Goal: Understand site structure: Understand site structure

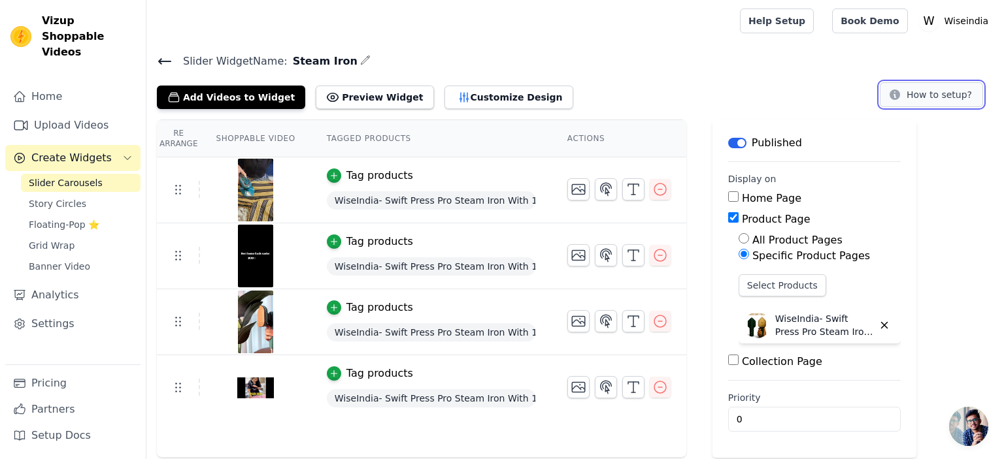
click at [934, 96] on button "How to setup?" at bounding box center [931, 94] width 103 height 25
click at [787, 333] on p "WiseIndia- Swift Press Pro Steam Iron With 1 Year Warranty"" at bounding box center [824, 325] width 98 height 26
click at [729, 138] on button "Label" at bounding box center [737, 143] width 18 height 10
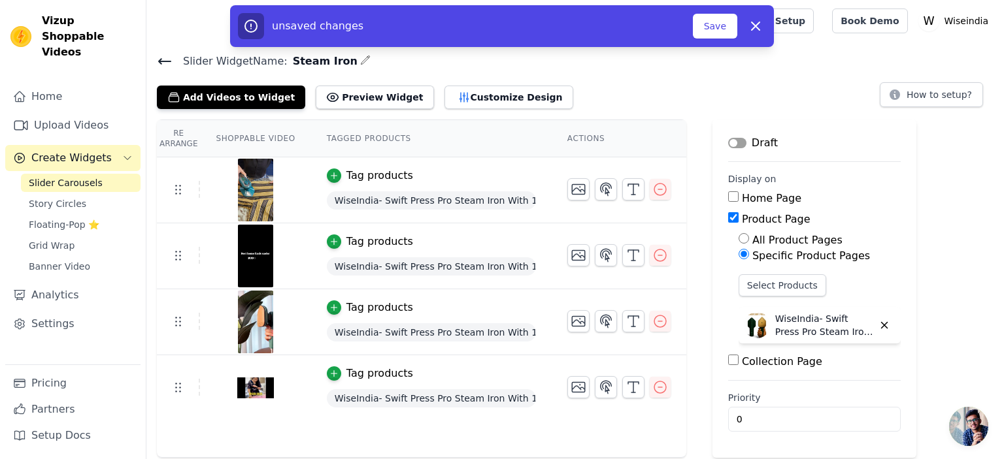
click at [729, 138] on button "Label" at bounding box center [737, 143] width 18 height 10
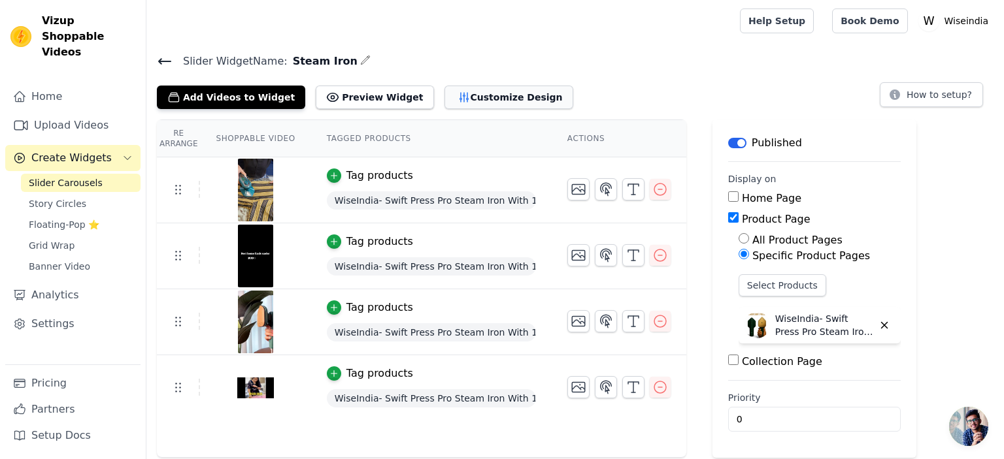
click at [468, 99] on button "Customize Design" at bounding box center [508, 98] width 129 height 24
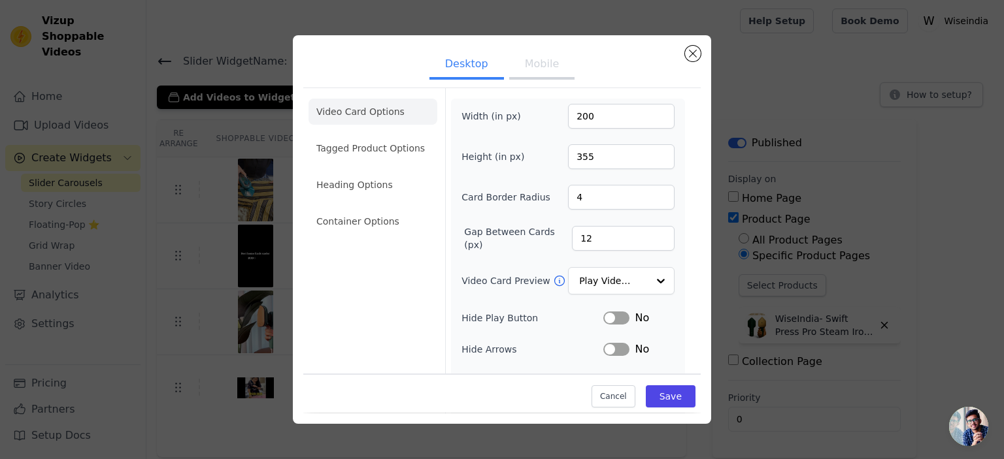
click at [539, 52] on button "Mobile" at bounding box center [541, 65] width 65 height 29
click at [399, 156] on li "Tagged Product Options" at bounding box center [373, 148] width 129 height 26
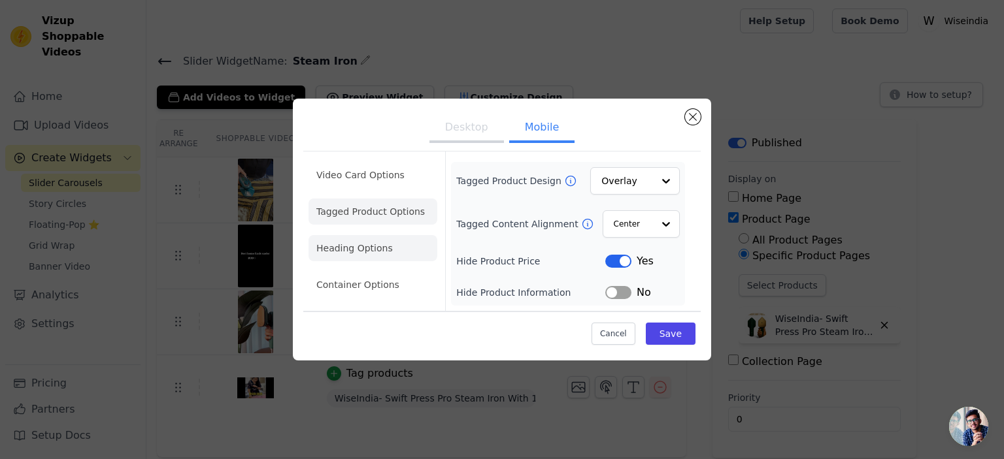
click at [384, 249] on li "Heading Options" at bounding box center [373, 248] width 129 height 26
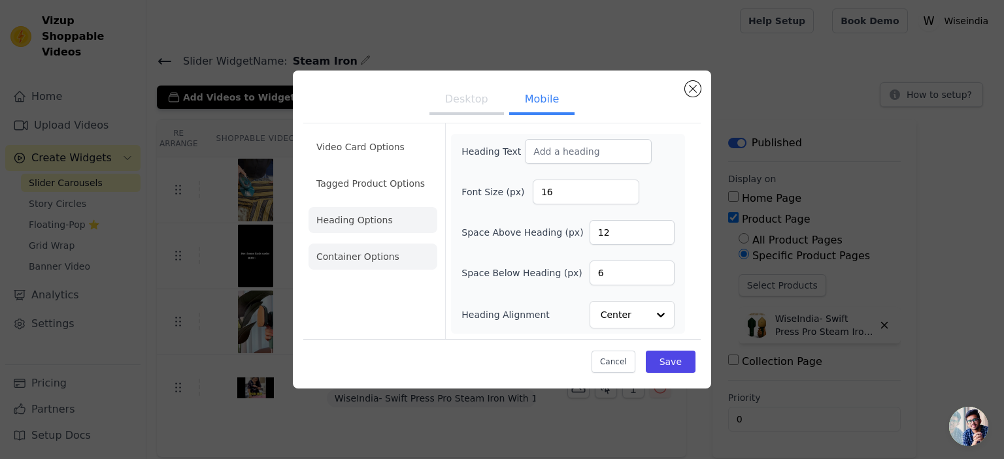
click at [382, 260] on li "Container Options" at bounding box center [373, 257] width 129 height 26
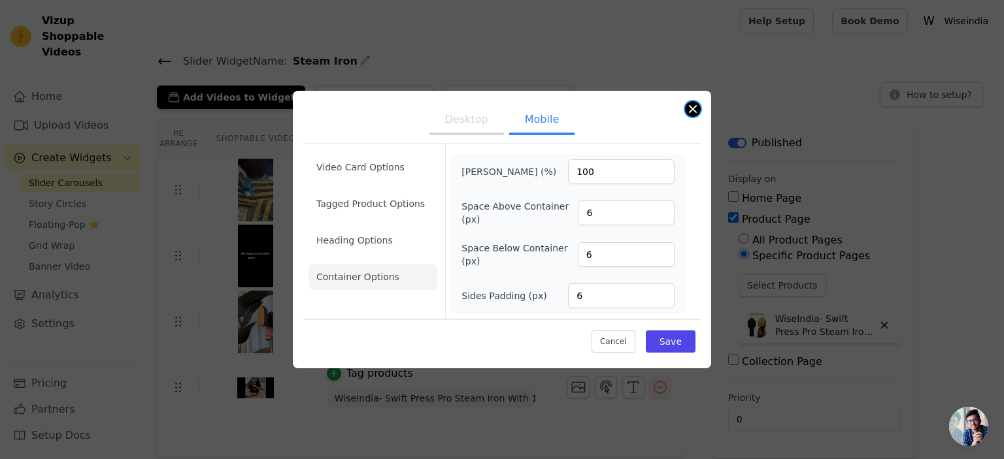
click at [687, 114] on div "Desktop Mobile Video Card Options Tagged Product Options Heading Options Contai…" at bounding box center [502, 230] width 418 height 278
click at [693, 109] on button "Close modal" at bounding box center [693, 109] width 16 height 16
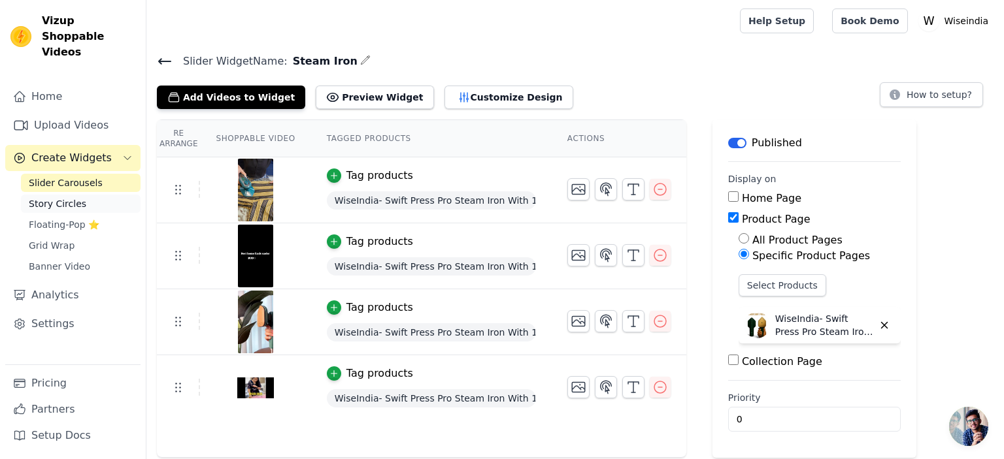
click at [88, 195] on link "Story Circles" at bounding box center [81, 204] width 120 height 18
